Goal: Transaction & Acquisition: Purchase product/service

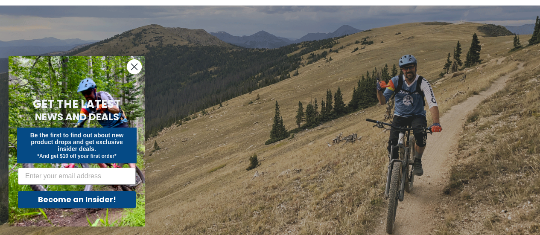
scroll to position [58, 0]
click at [136, 58] on form "GET THE LATEST NEWS AND DEALS Be the first to find out about new product drops …" at bounding box center [77, 141] width 136 height 171
click at [134, 64] on circle "Close dialog" at bounding box center [134, 67] width 14 height 14
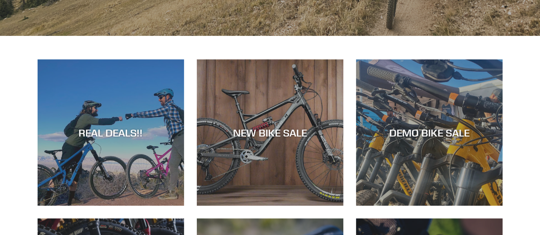
scroll to position [264, 0]
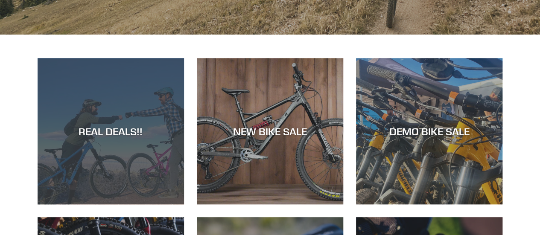
click at [39, 204] on div "REAL DEALS!!" at bounding box center [111, 204] width 146 height 0
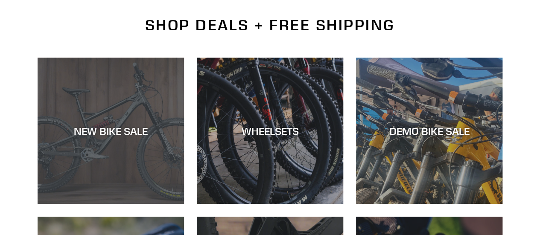
click at [60, 204] on div "NEW BIKE SALE" at bounding box center [111, 204] width 146 height 0
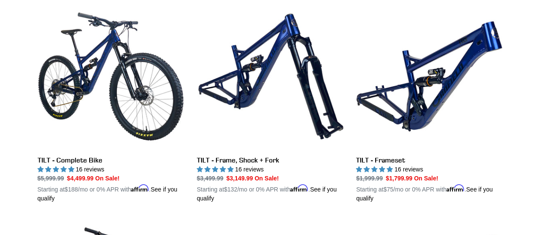
scroll to position [1109, 0]
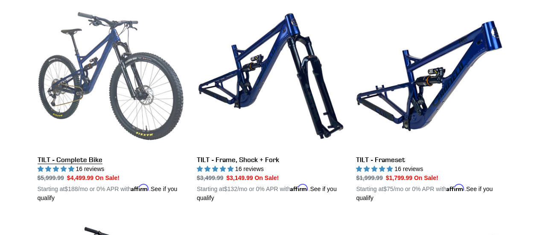
click at [90, 166] on link "TILT - Complete Bike" at bounding box center [111, 103] width 146 height 200
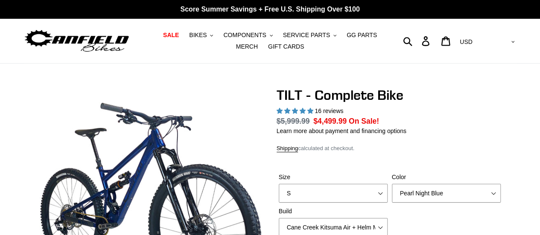
select select "highest-rating"
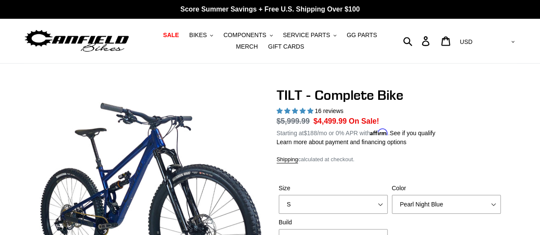
click at [331, 116] on dd "$4,499.99 On Sale!" at bounding box center [346, 121] width 66 height 11
drag, startPoint x: 331, startPoint y: 111, endPoint x: 311, endPoint y: 111, distance: 19.6
click at [311, 111] on div "16 reviews" at bounding box center [389, 111] width 226 height 9
click at [311, 111] on span "5.00 stars" at bounding box center [310, 111] width 6 height 6
click at [337, 109] on span "16 reviews" at bounding box center [328, 110] width 29 height 7
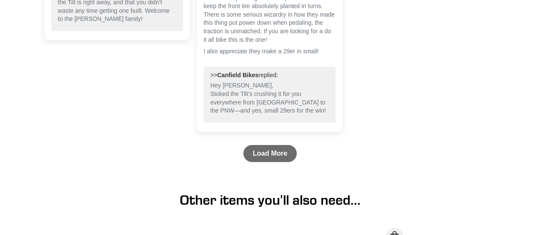
scroll to position [2910, 0]
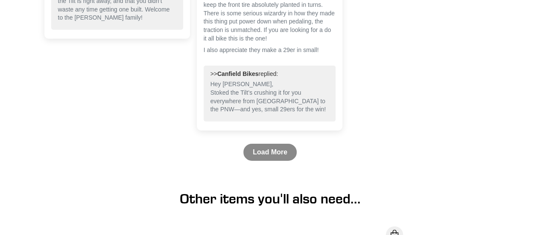
click at [280, 151] on link "Load More" at bounding box center [269, 152] width 53 height 17
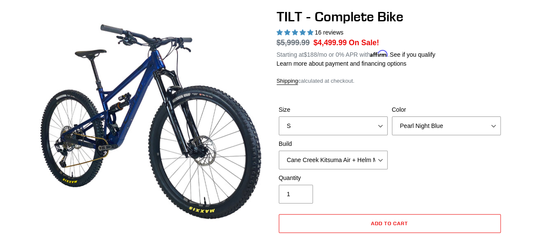
scroll to position [84, 0]
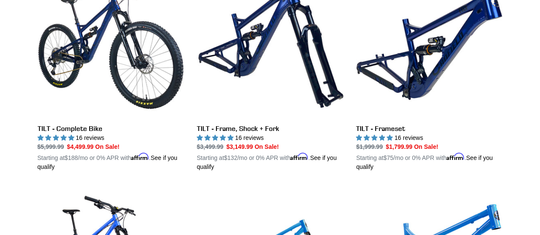
scroll to position [1115, 0]
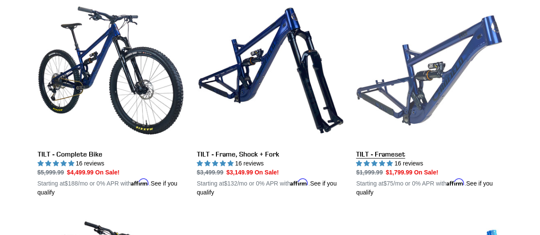
click at [473, 67] on link "TILT - Frameset" at bounding box center [429, 97] width 146 height 200
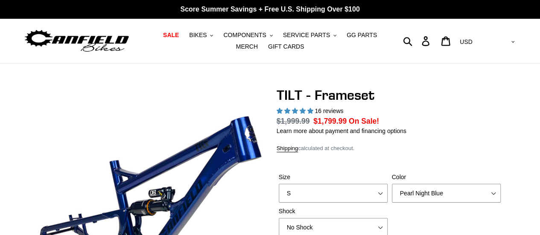
select select "highest-rating"
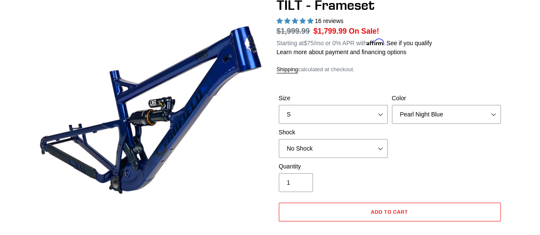
scroll to position [84, 0]
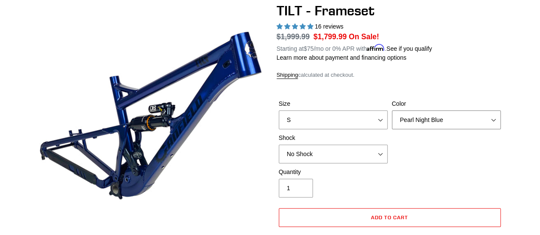
click at [464, 120] on select "Pearl Night Blue Stealth Silver" at bounding box center [446, 119] width 109 height 19
select select "Stealth Silver"
click at [392, 110] on select "Pearl Night Blue Stealth Silver" at bounding box center [446, 119] width 109 height 19
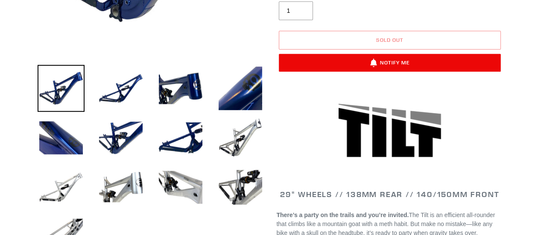
scroll to position [263, 0]
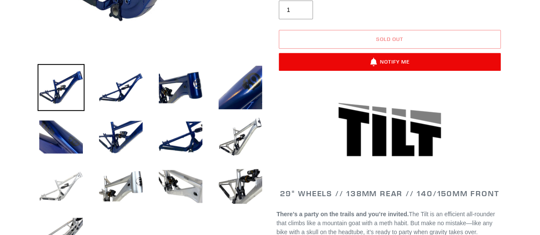
click at [49, 190] on img at bounding box center [61, 186] width 47 height 47
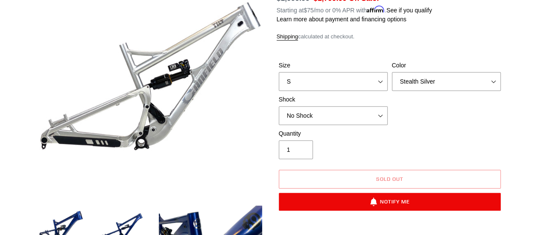
scroll to position [124, 0]
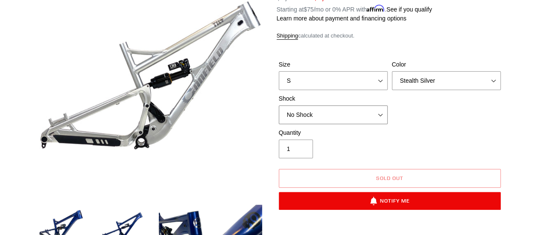
click at [377, 116] on select "No Shock Cane Creek DB Kitsuma Air RockShox Deluxe Ultimate Fox FLOAT X EXT Sto…" at bounding box center [333, 114] width 109 height 19
select select "EXT Storia Lok V3"
click at [279, 105] on select "No Shock Cane Creek DB Kitsuma Air RockShox Deluxe Ultimate Fox FLOAT X EXT Sto…" at bounding box center [333, 114] width 109 height 19
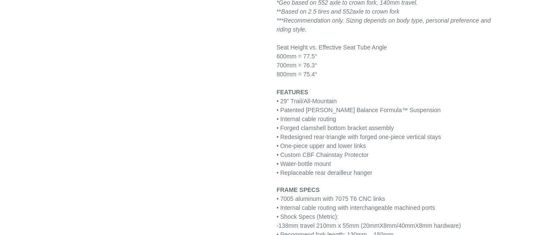
scroll to position [989, 0]
